Goal: Task Accomplishment & Management: Manage account settings

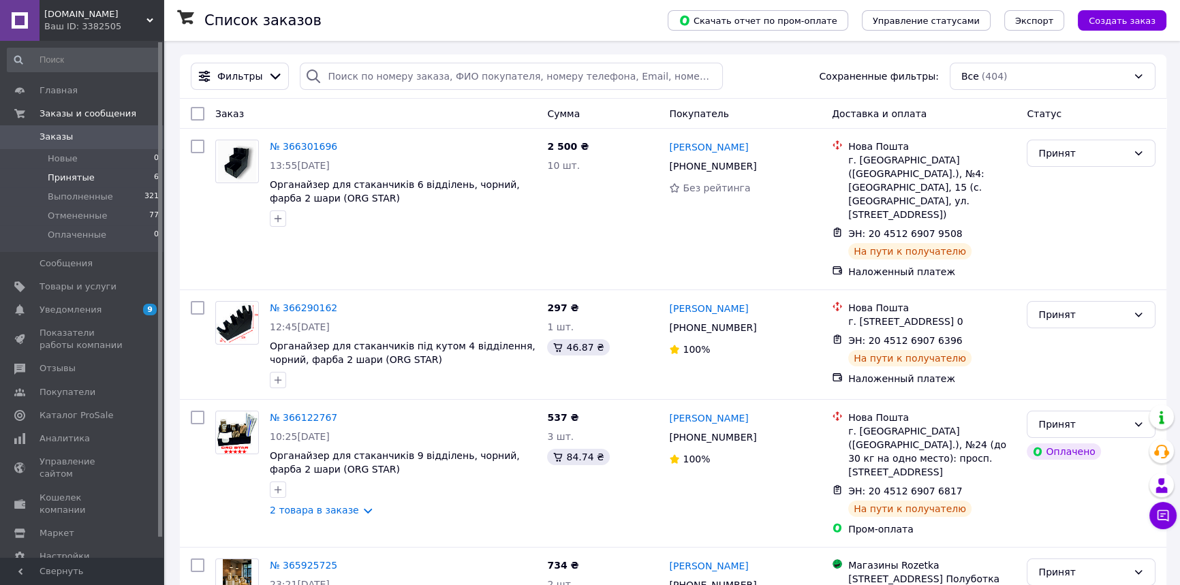
click at [98, 176] on li "Принятые 6" at bounding box center [83, 177] width 167 height 19
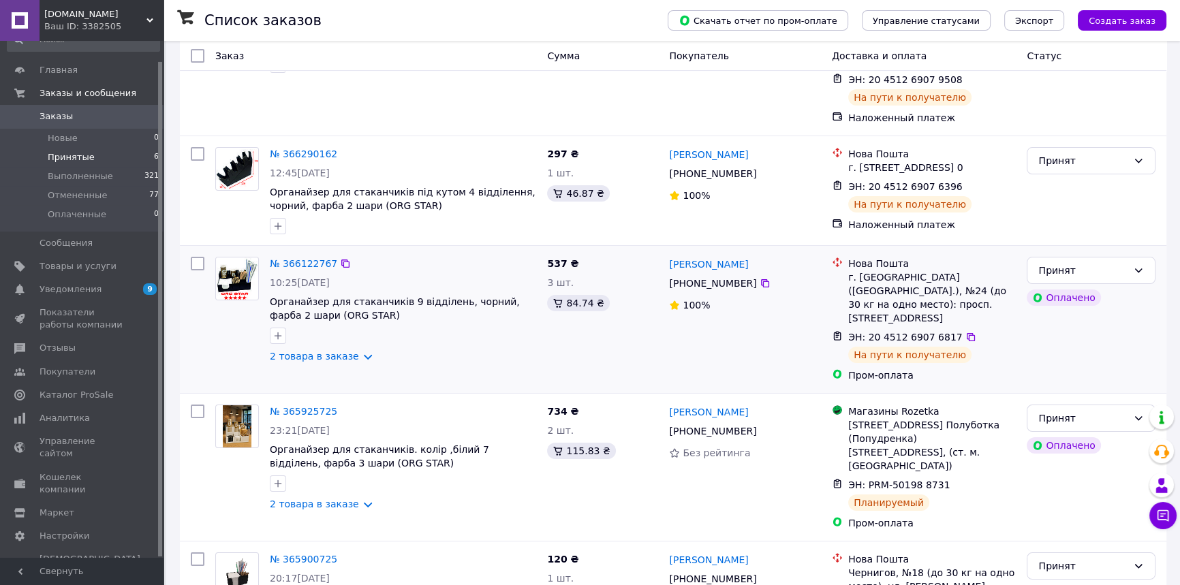
scroll to position [247, 0]
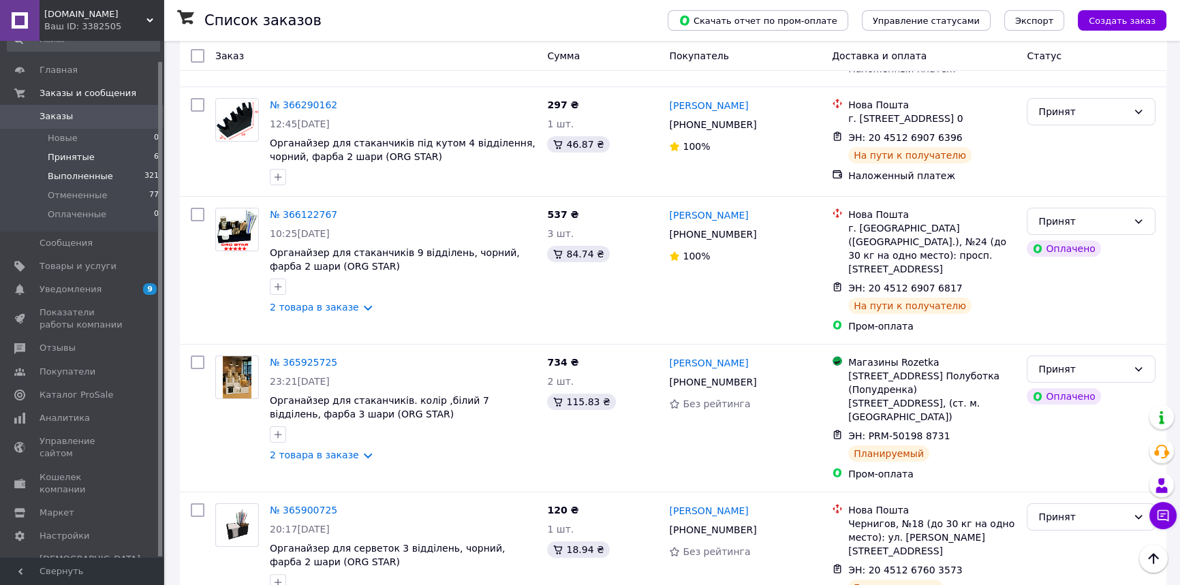
click at [98, 178] on span "Выполненные" at bounding box center [80, 176] width 65 height 12
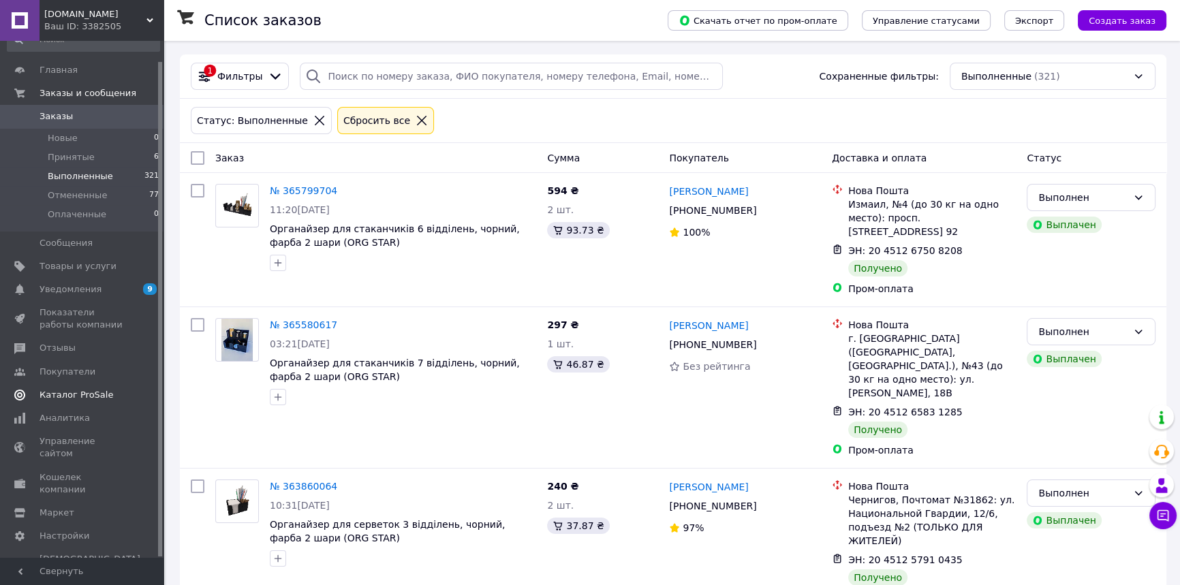
click at [81, 393] on span "Каталог ProSale" at bounding box center [77, 395] width 74 height 12
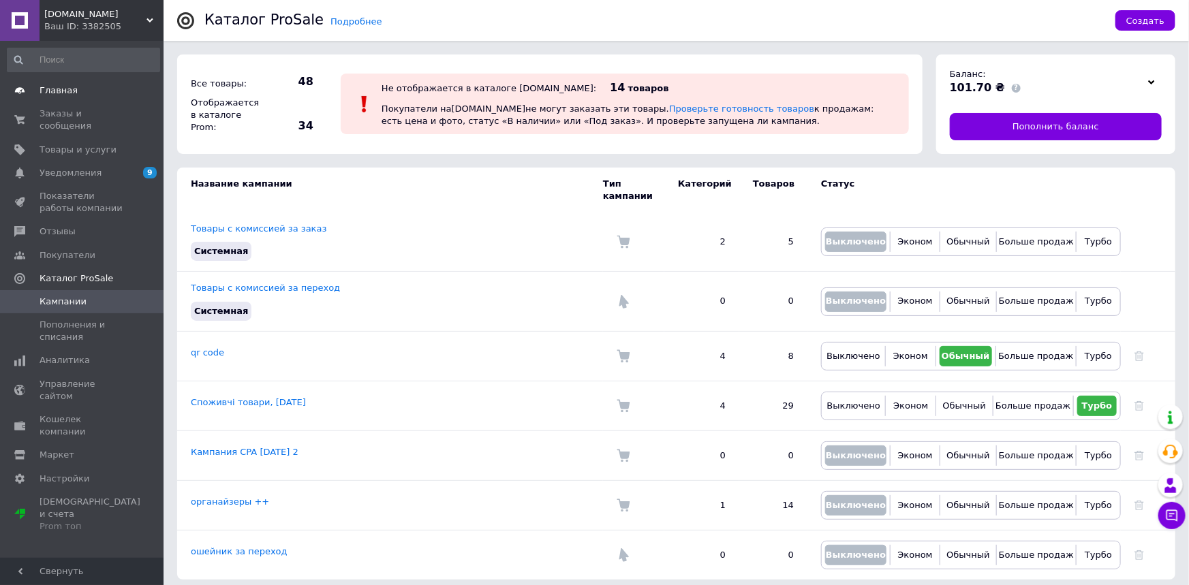
click at [63, 89] on span "Главная" at bounding box center [59, 90] width 38 height 12
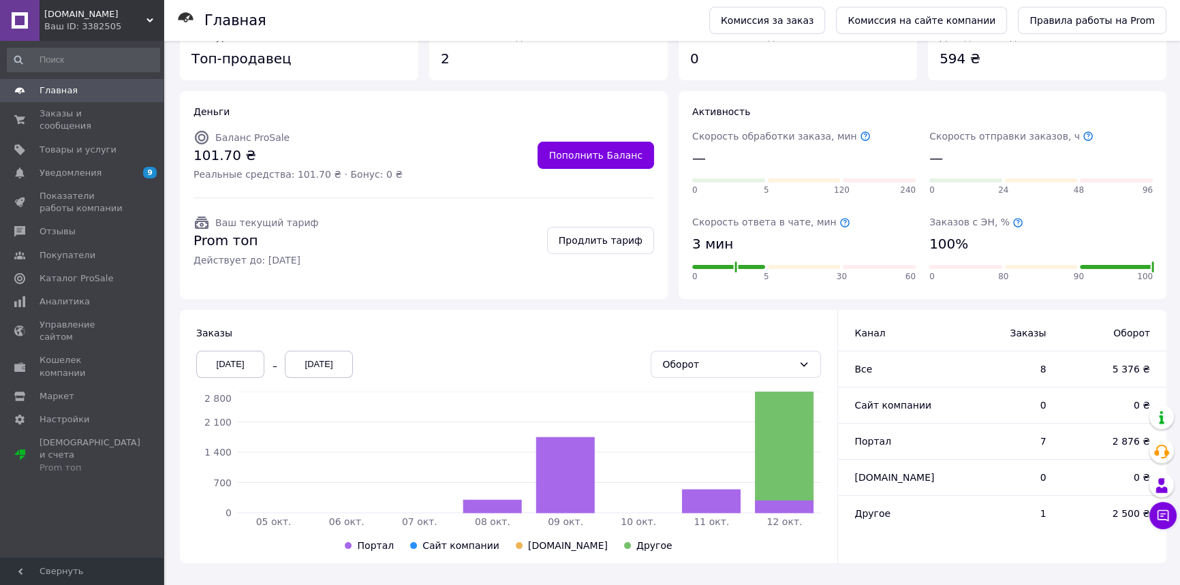
scroll to position [79, 0]
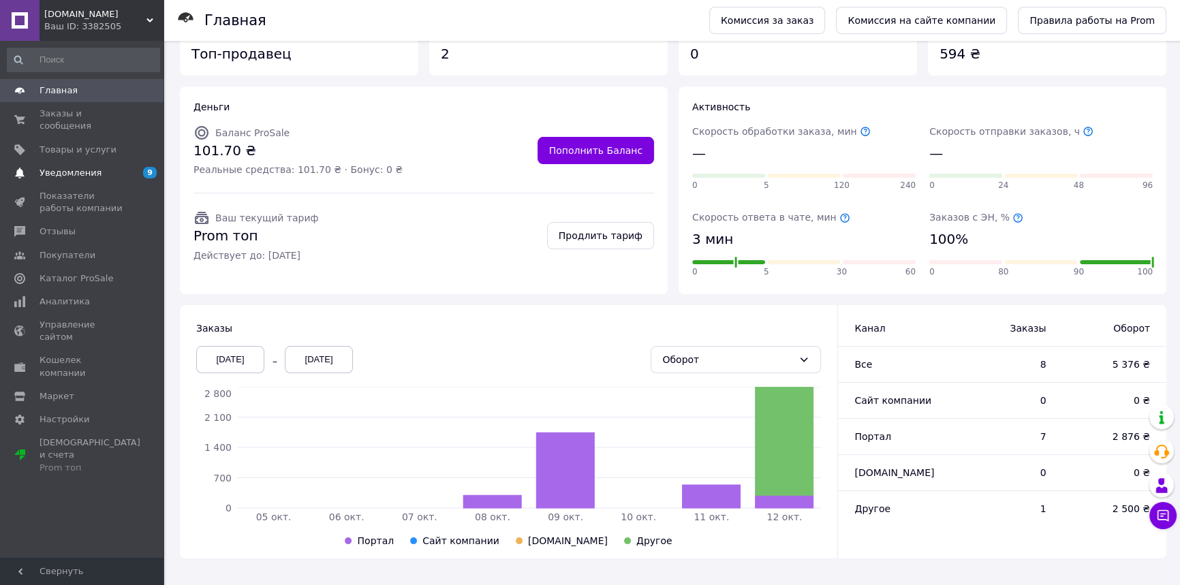
click at [78, 167] on span "Уведомления" at bounding box center [71, 173] width 62 height 12
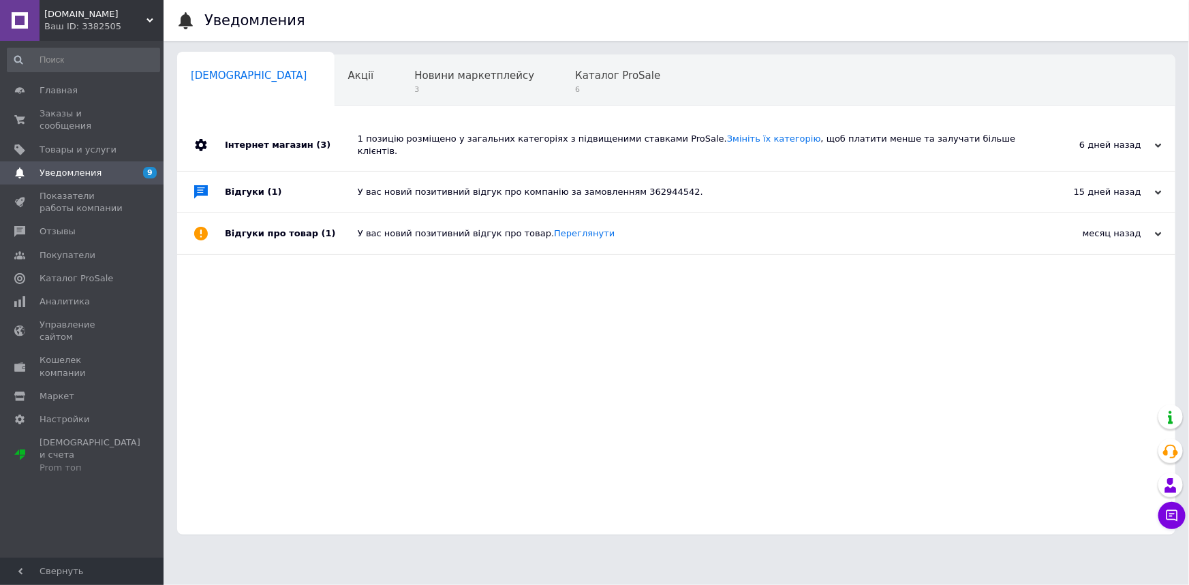
click at [247, 181] on div "Відгуки (1)" at bounding box center [291, 192] width 133 height 41
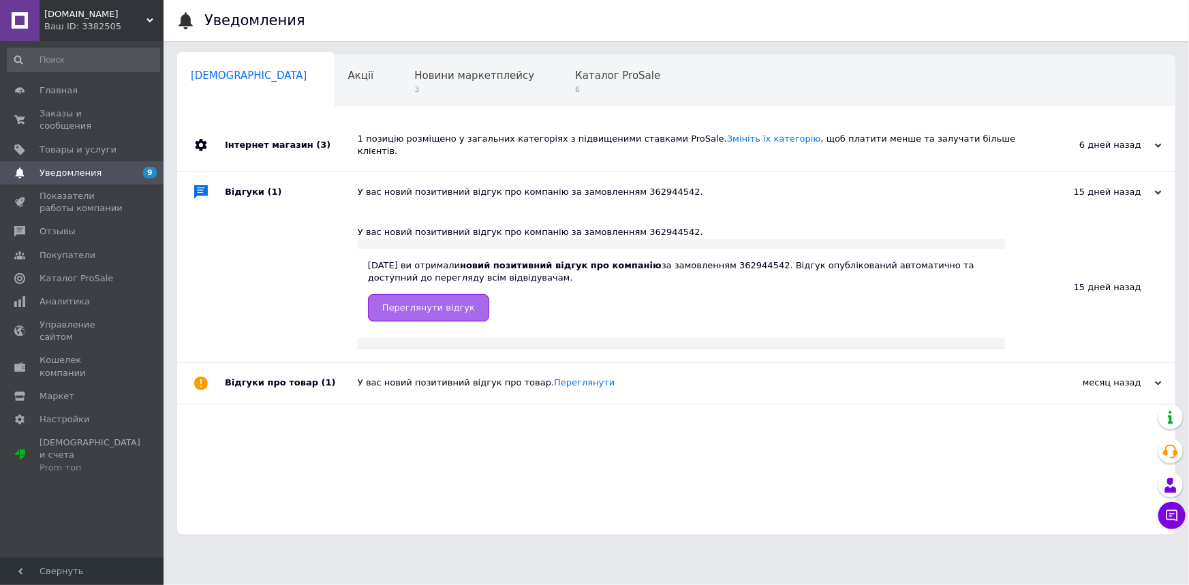
click at [435, 302] on span "Переглянути відгук" at bounding box center [428, 307] width 93 height 10
click at [63, 89] on span "Главная" at bounding box center [59, 90] width 38 height 12
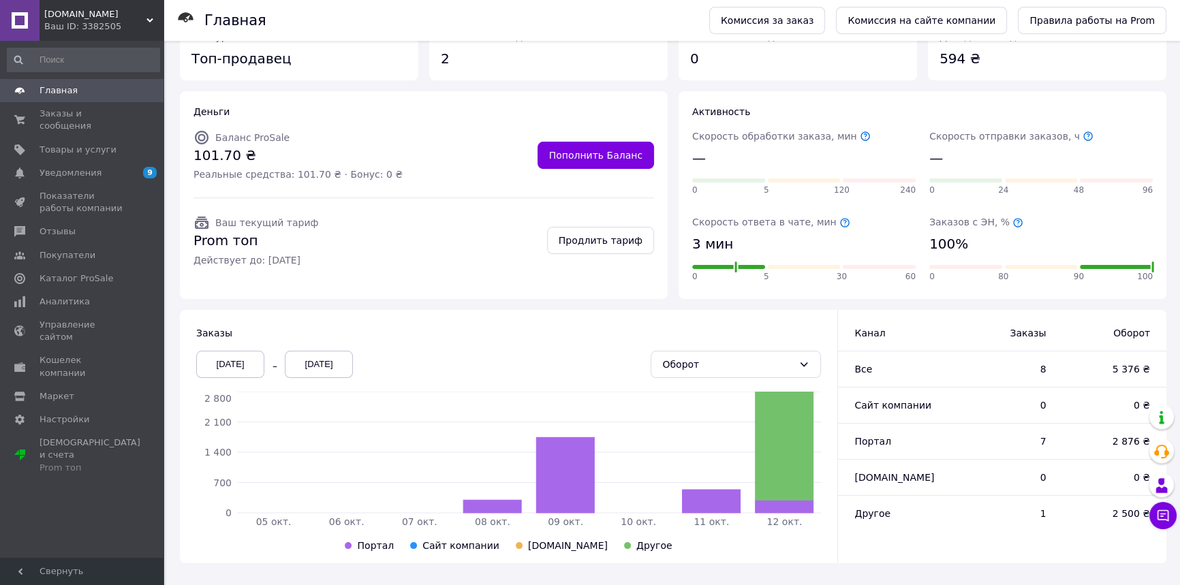
scroll to position [79, 0]
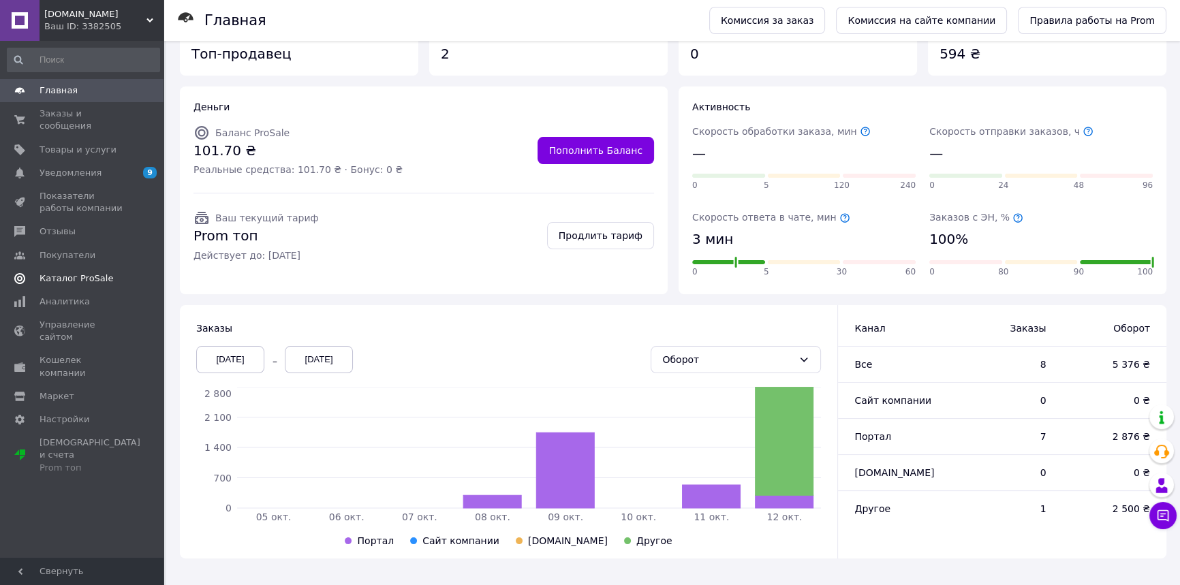
click at [54, 272] on span "Каталог ProSale" at bounding box center [77, 278] width 74 height 12
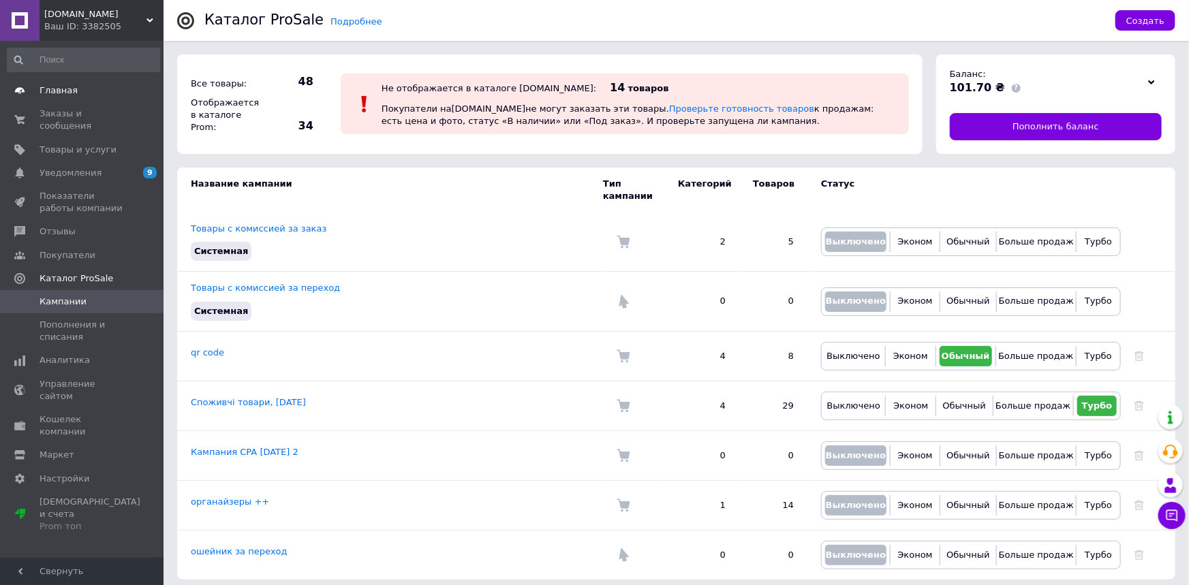
click at [65, 91] on span "Главная" at bounding box center [59, 90] width 38 height 12
